Goal: Find specific page/section: Find specific page/section

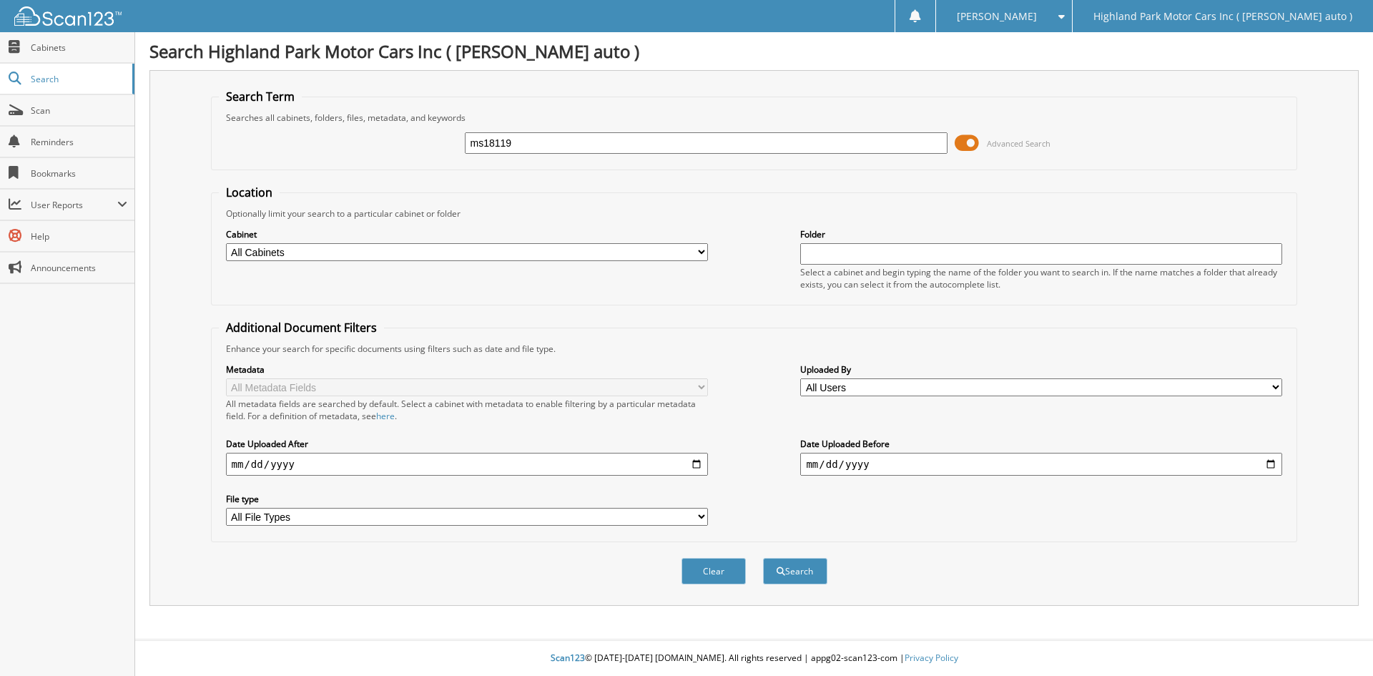
type input "ms18119"
click at [763, 558] on button "Search" at bounding box center [795, 571] width 64 height 26
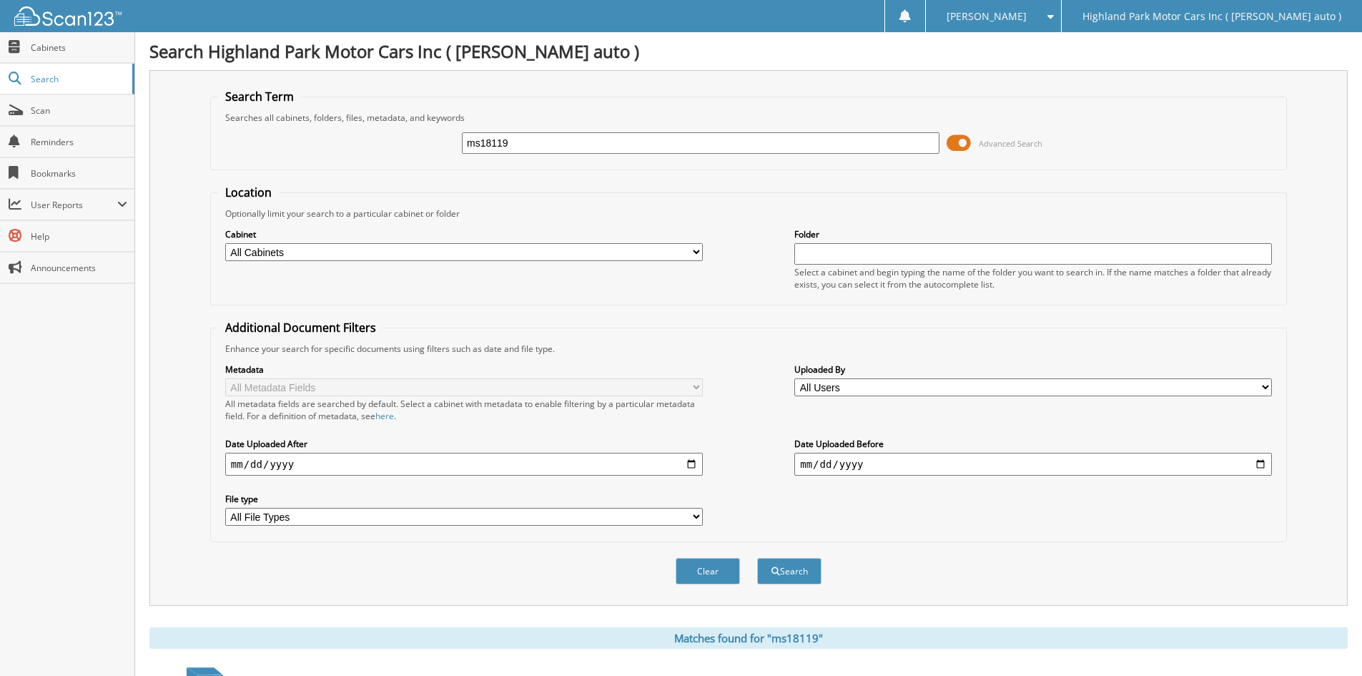
scroll to position [203, 0]
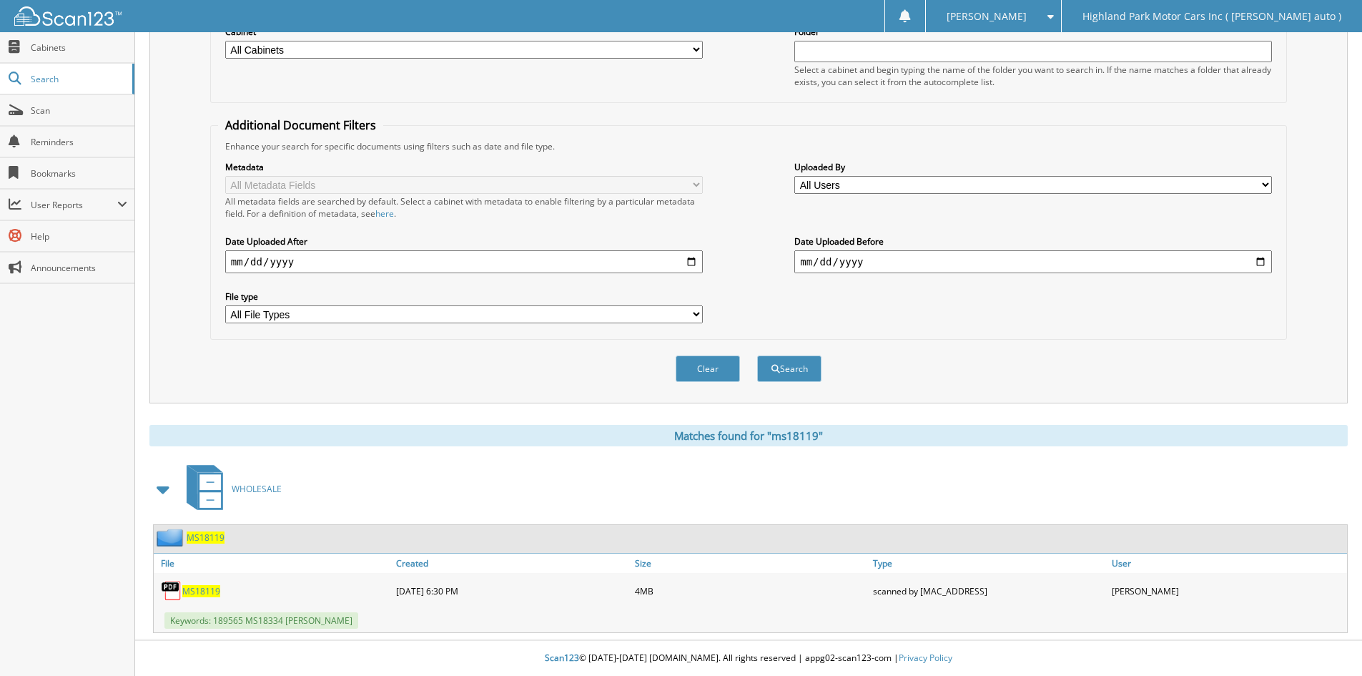
click at [213, 533] on span "MS18119" at bounding box center [206, 537] width 38 height 12
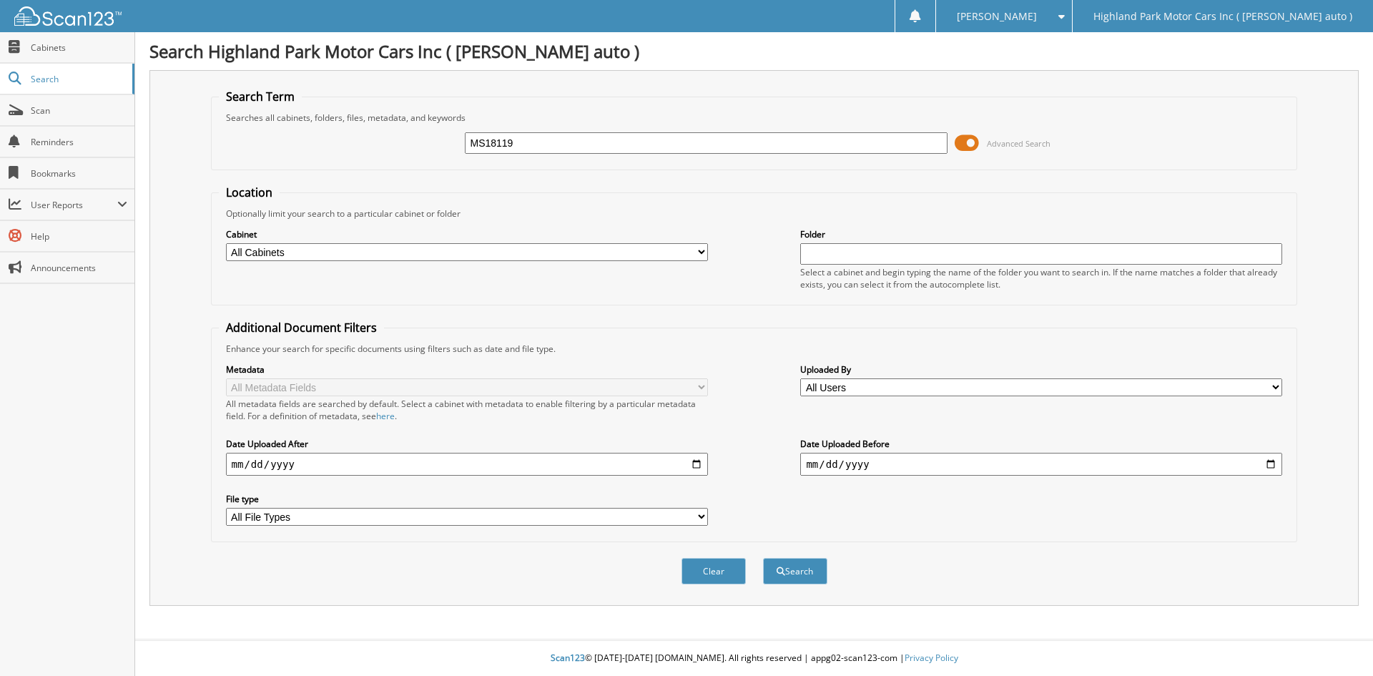
type input "MS18119"
click at [763, 558] on button "Search" at bounding box center [795, 571] width 64 height 26
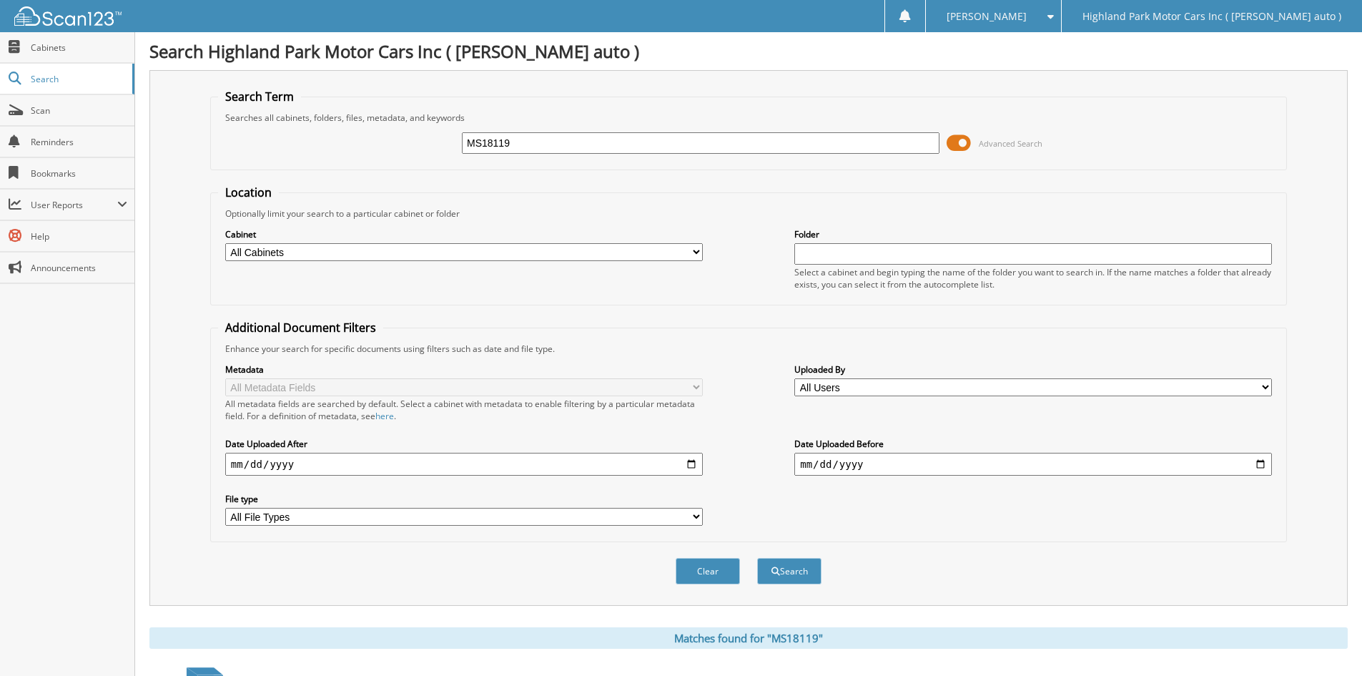
click at [955, 142] on span at bounding box center [959, 142] width 24 height 21
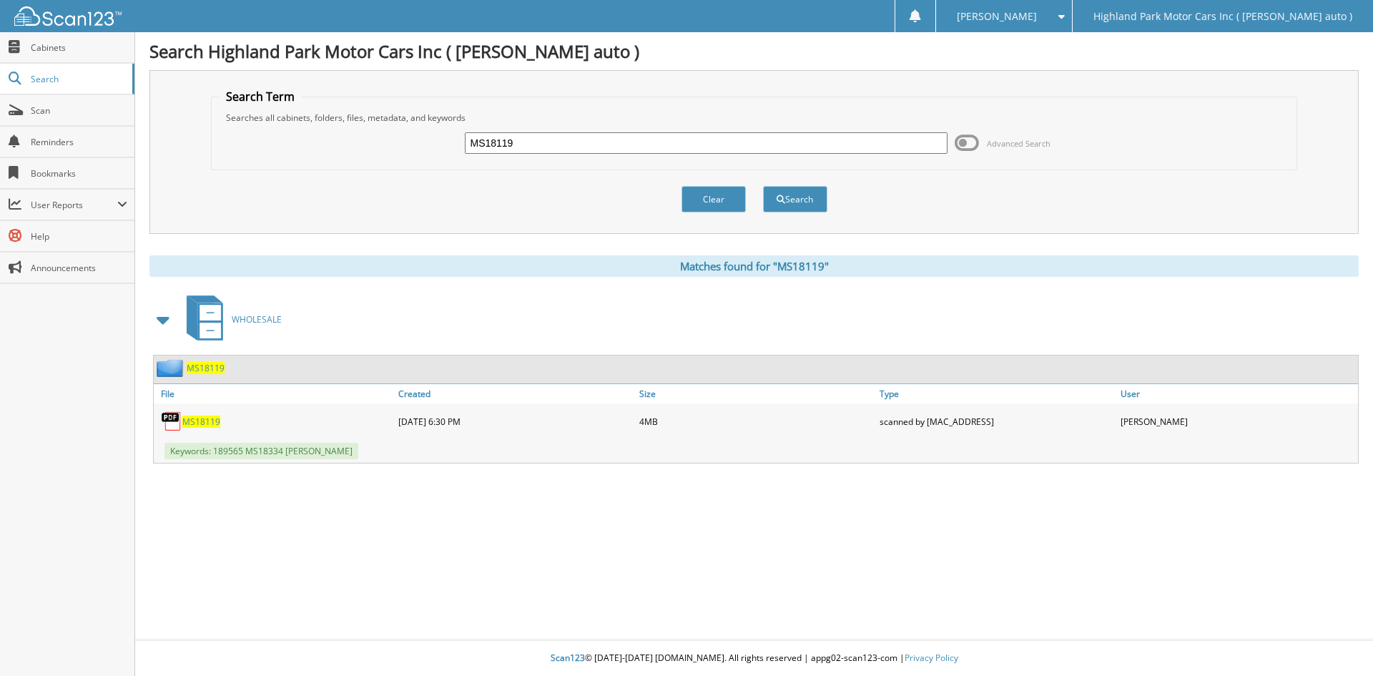
click at [207, 368] on span "MS18119" at bounding box center [206, 368] width 38 height 12
